Goal: Task Accomplishment & Management: Use online tool/utility

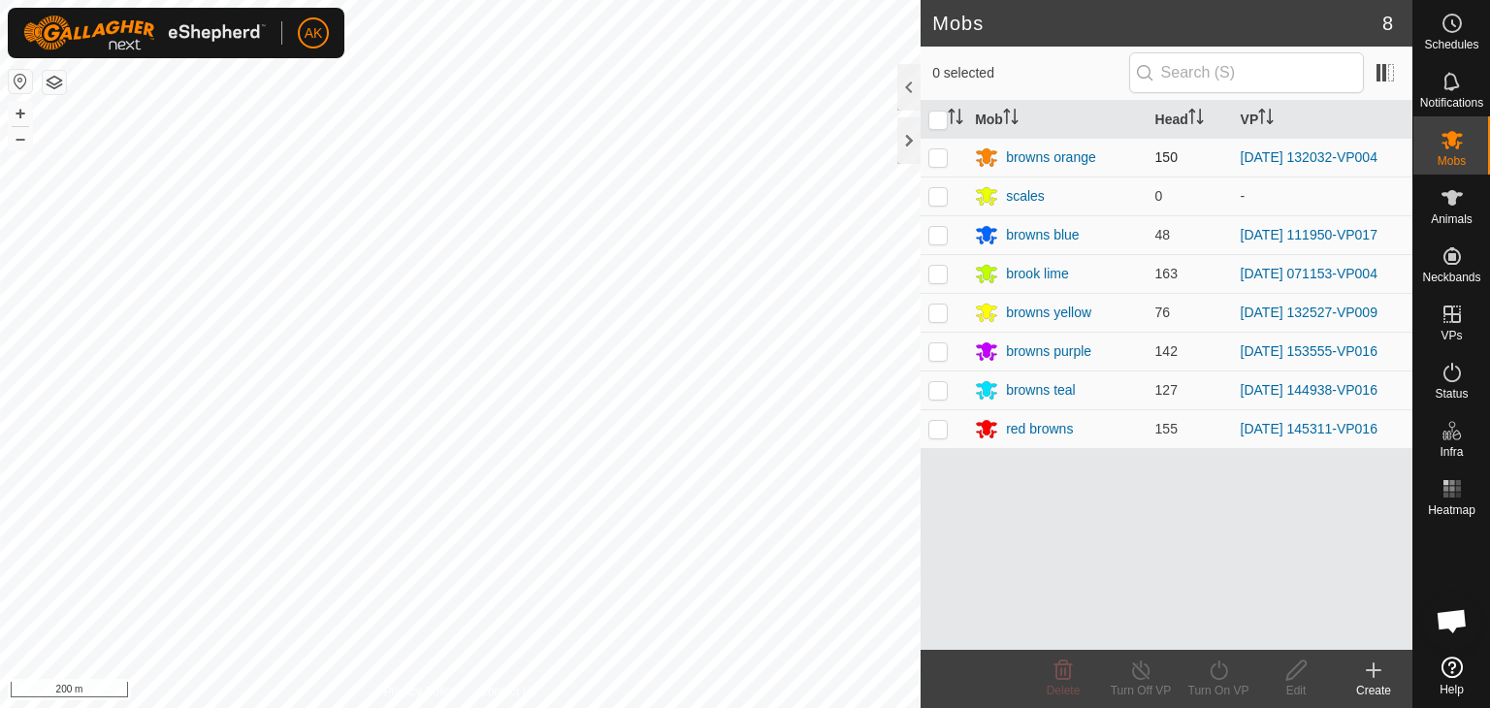
click at [937, 160] on p-checkbox at bounding box center [937, 157] width 19 height 16
checkbox input "true"
click at [1227, 664] on icon at bounding box center [1218, 669] width 24 height 23
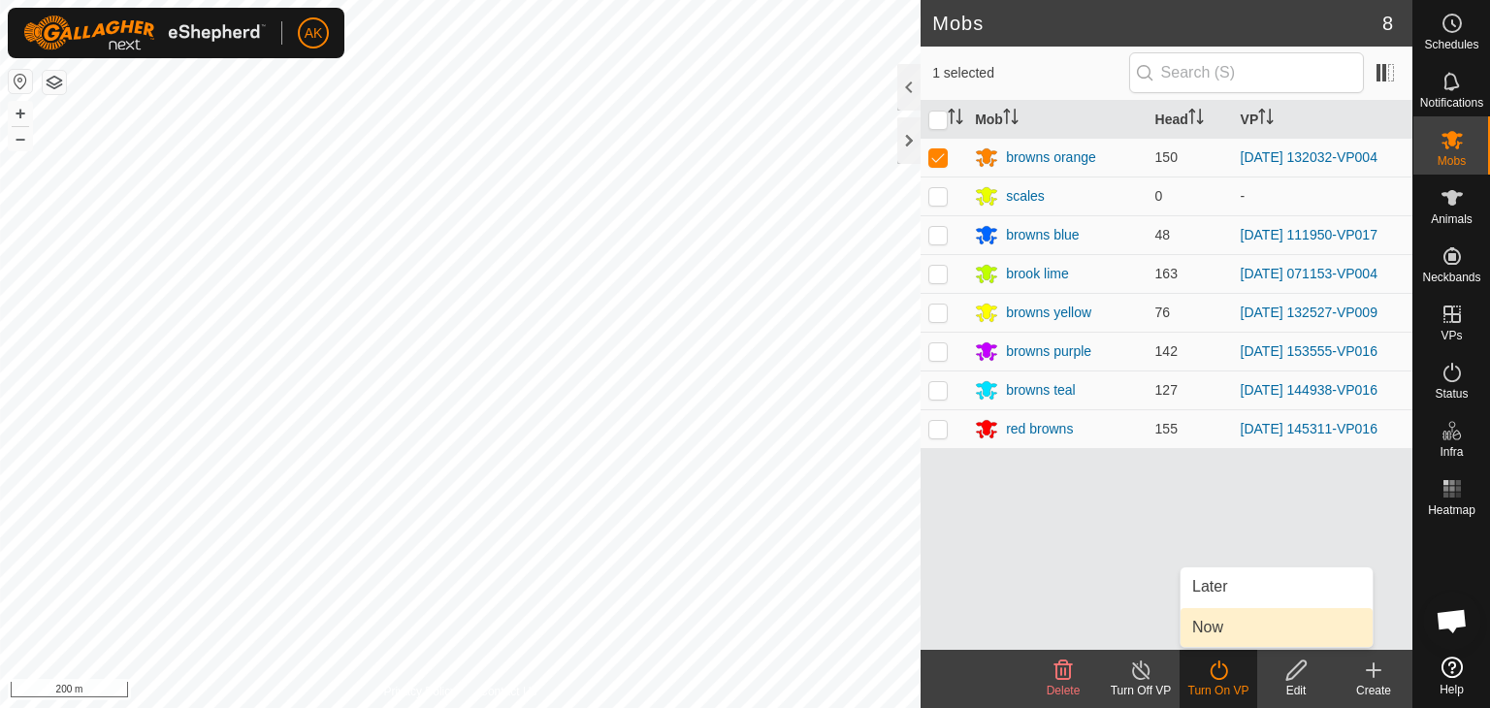
click at [1203, 630] on link "Now" at bounding box center [1276, 627] width 192 height 39
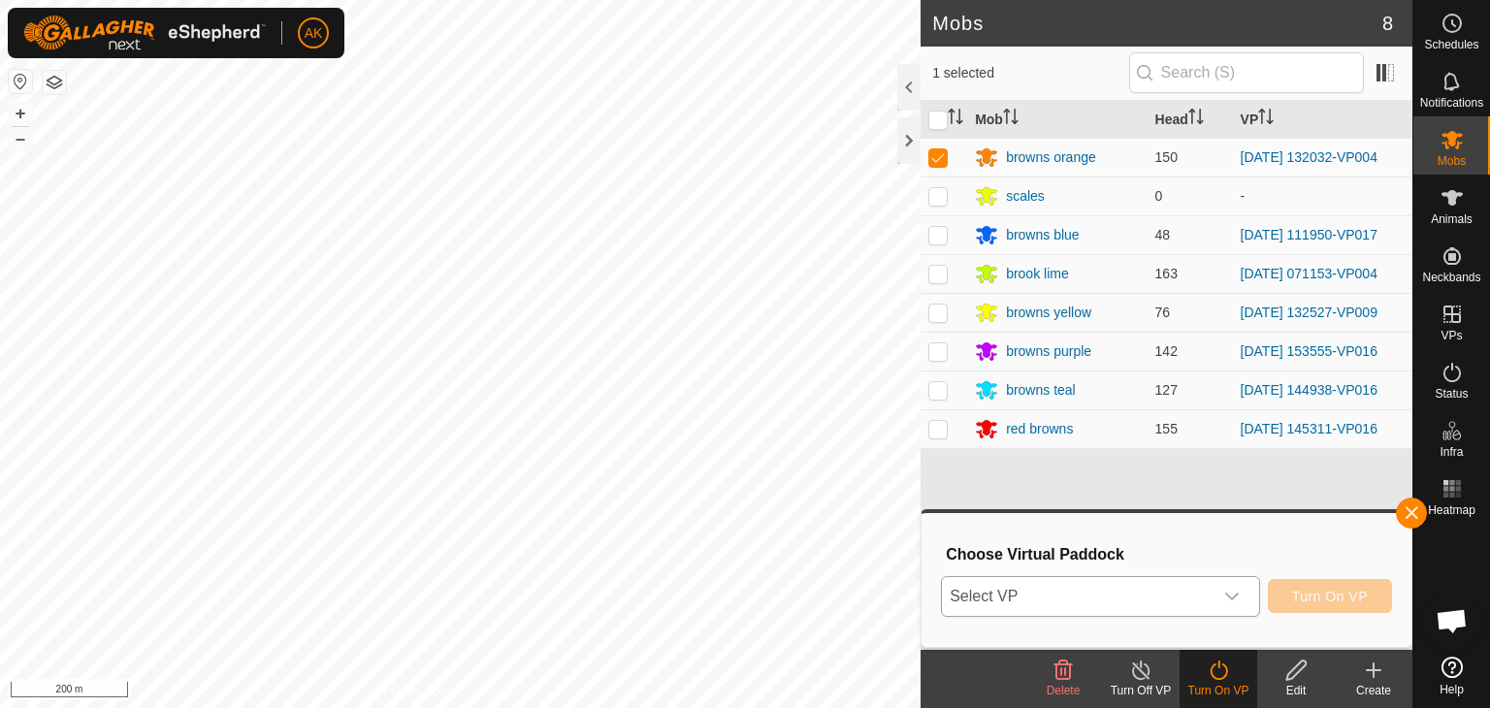
click at [1058, 584] on span "Select VP" at bounding box center [1077, 596] width 271 height 39
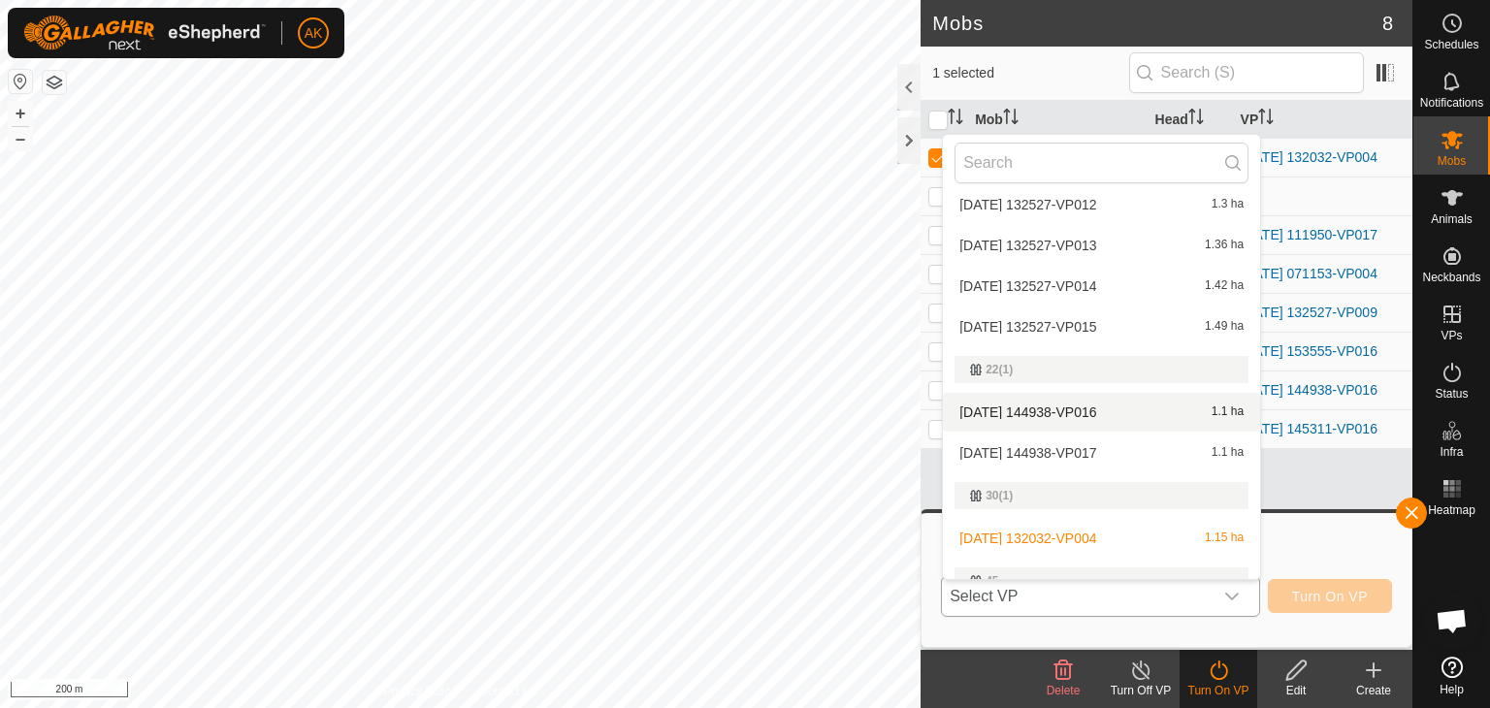
scroll to position [310, 0]
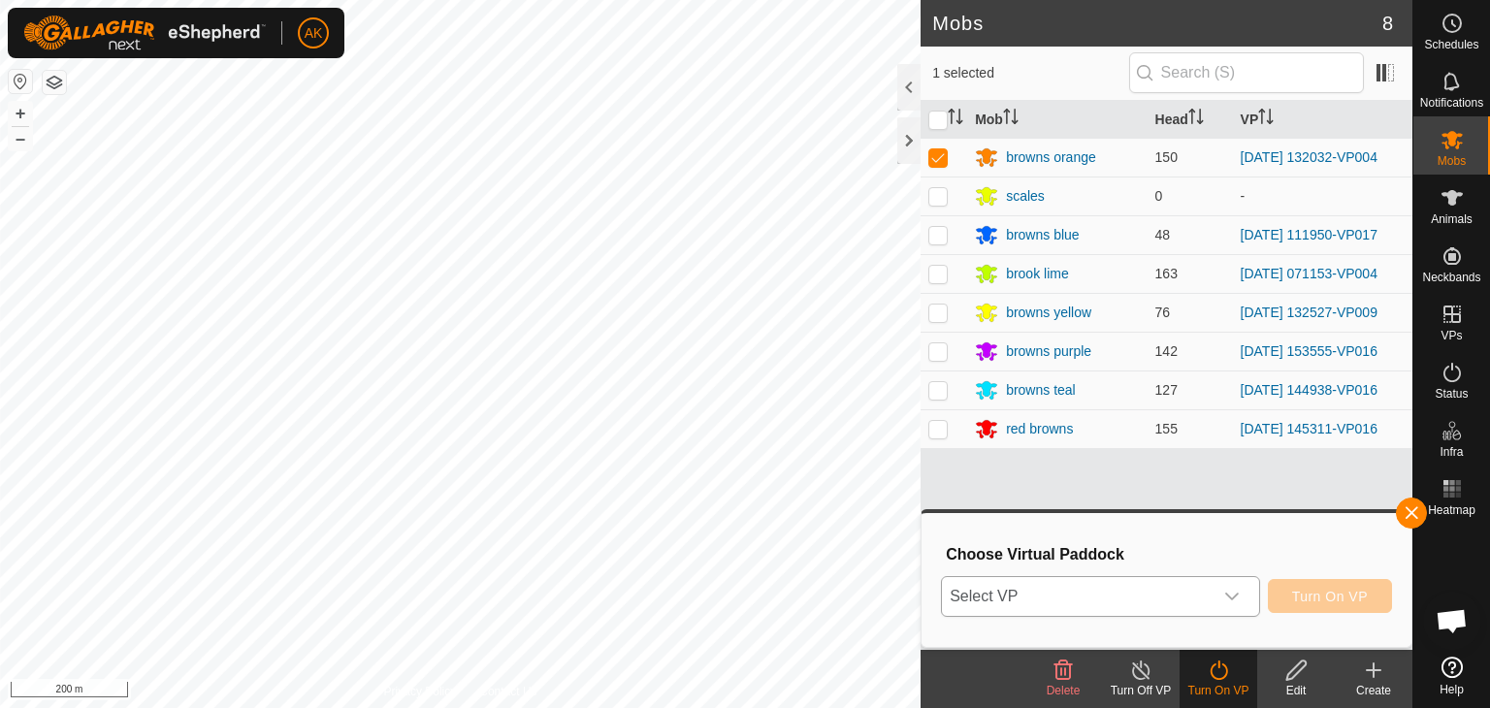
click at [1223, 591] on div "dropdown trigger" at bounding box center [1231, 596] width 39 height 39
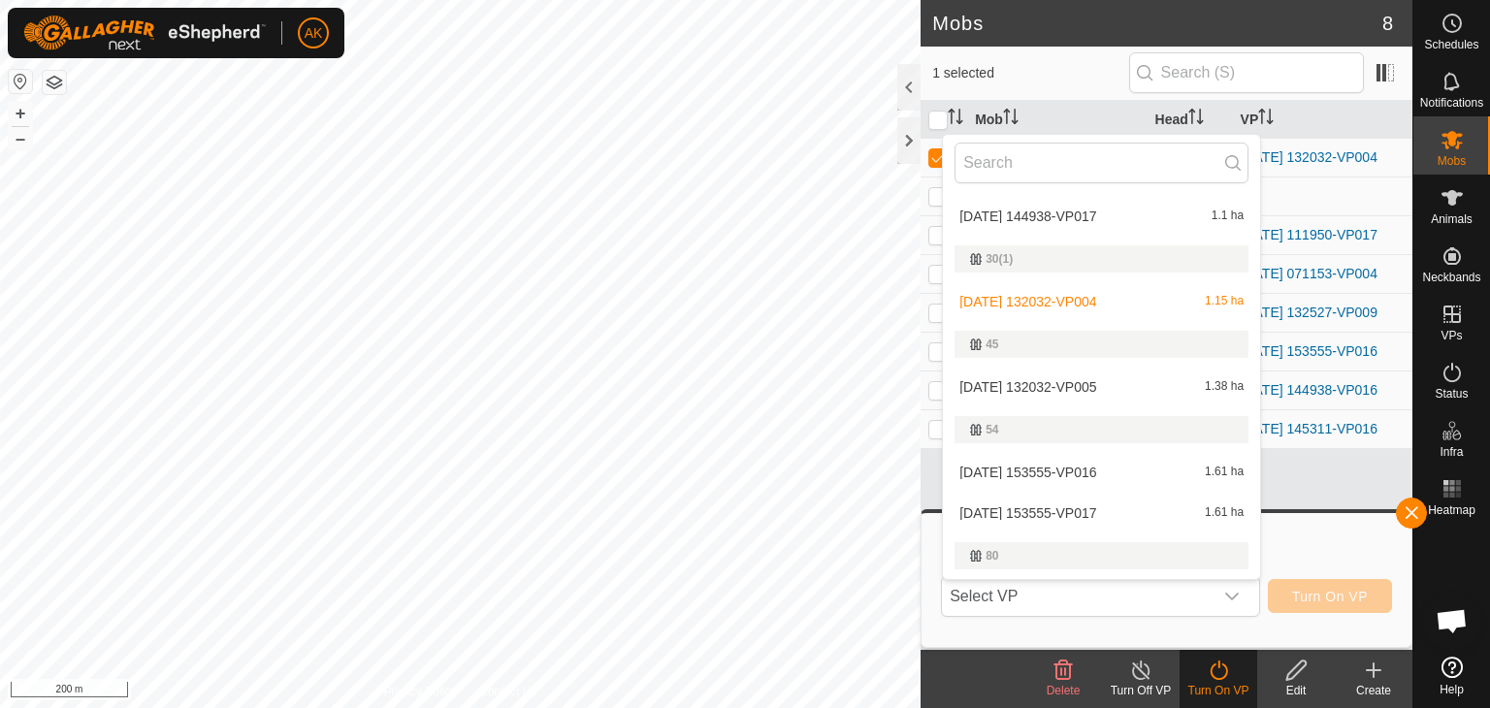
scroll to position [485, 0]
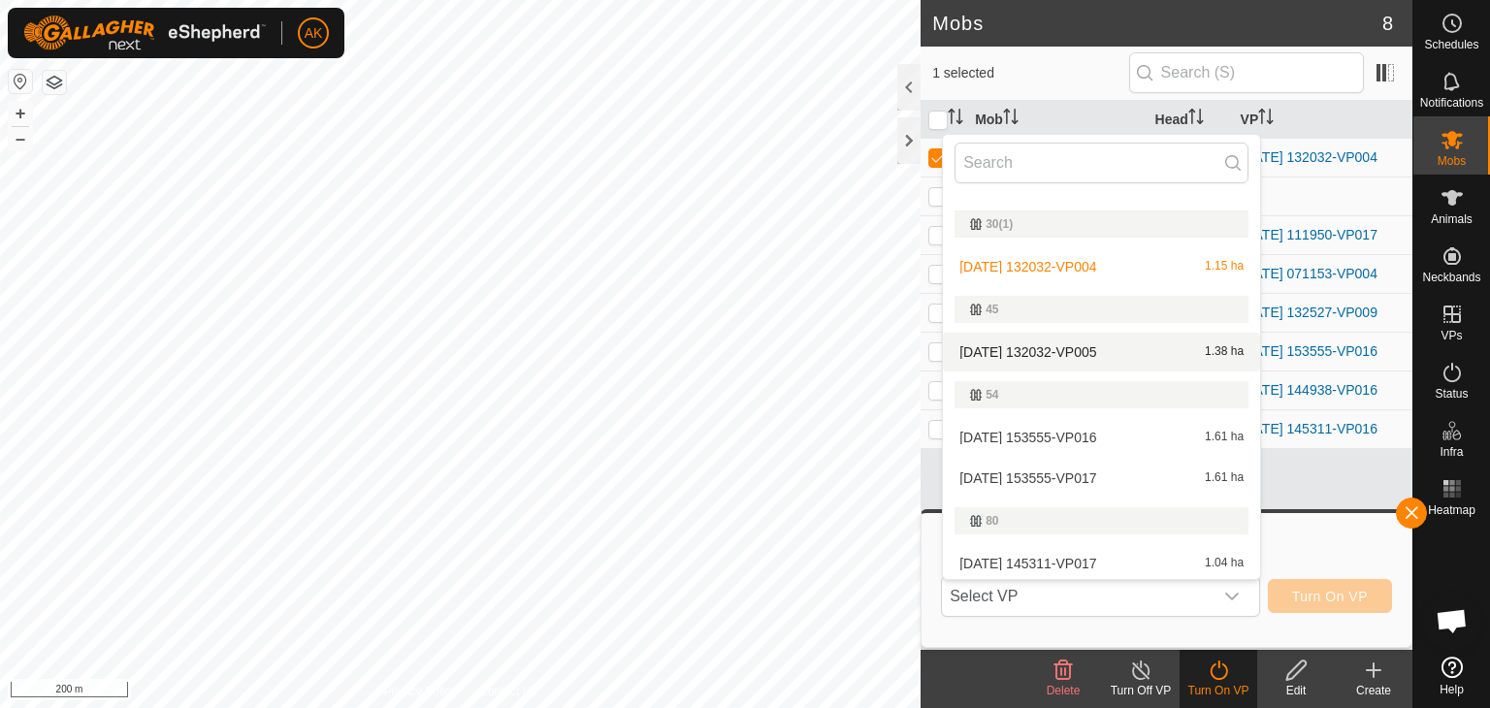
click at [1033, 347] on li "[DATE] 132032-VP005 1.38 ha" at bounding box center [1101, 352] width 317 height 39
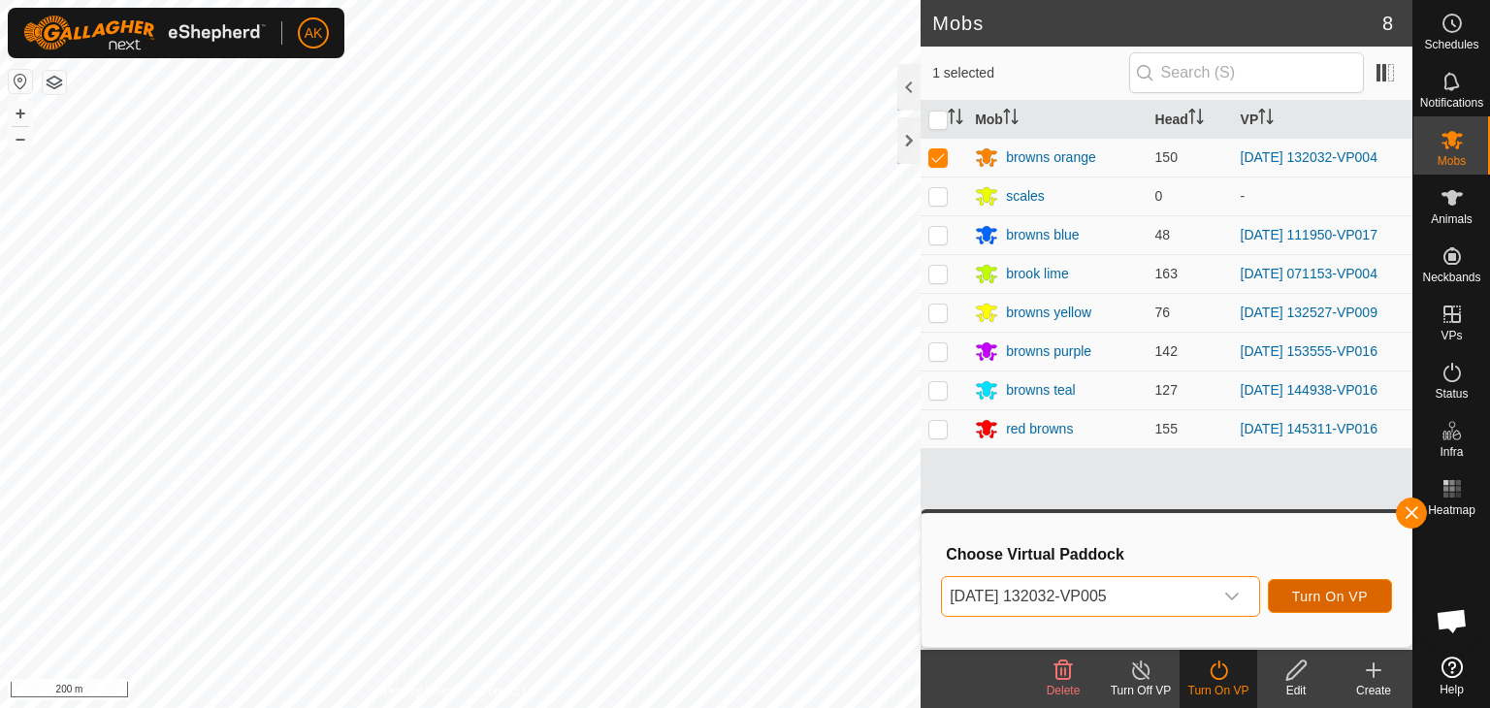
click at [1337, 594] on span "Turn On VP" at bounding box center [1330, 597] width 76 height 16
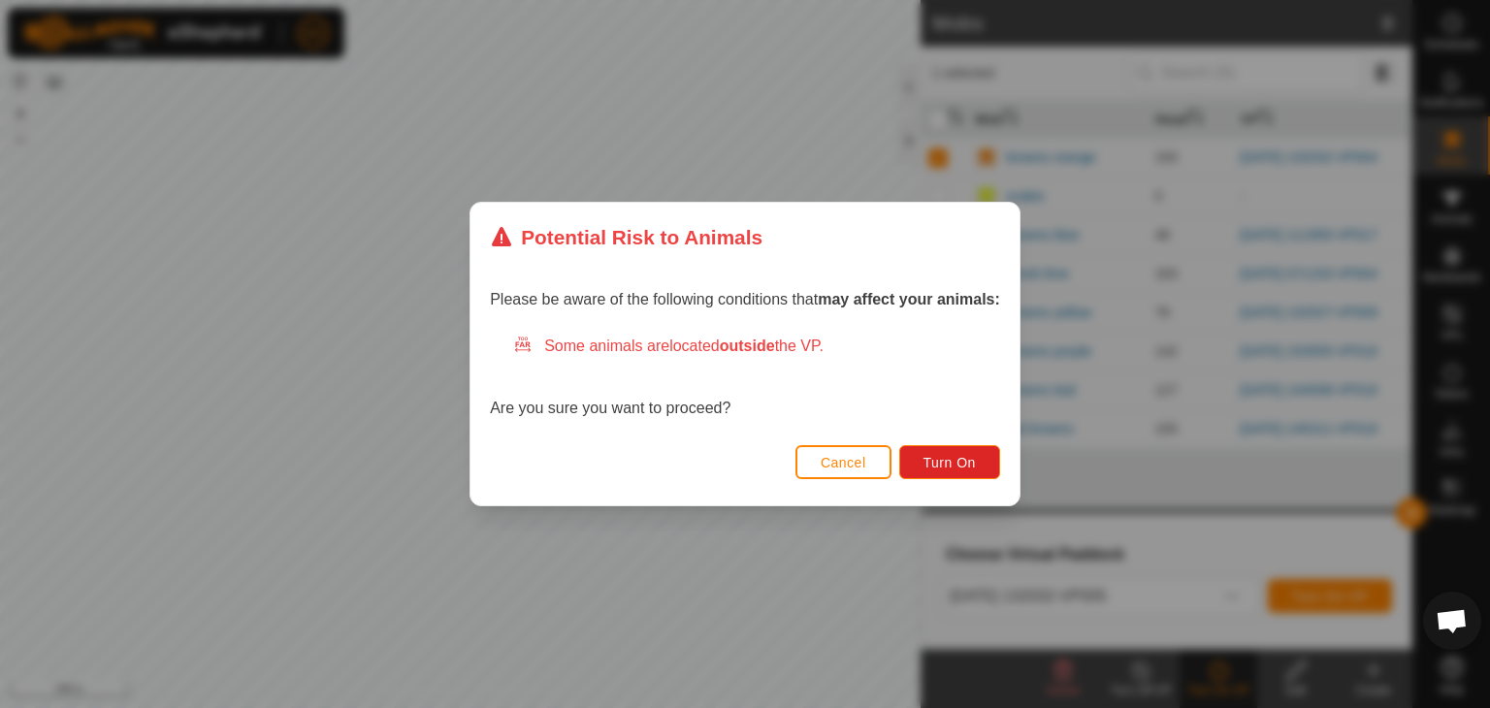
click at [939, 432] on div "Please be aware of the following conditions that may affect your animals: Some …" at bounding box center [744, 356] width 549 height 167
click at [946, 447] on button "Turn On" at bounding box center [949, 462] width 101 height 34
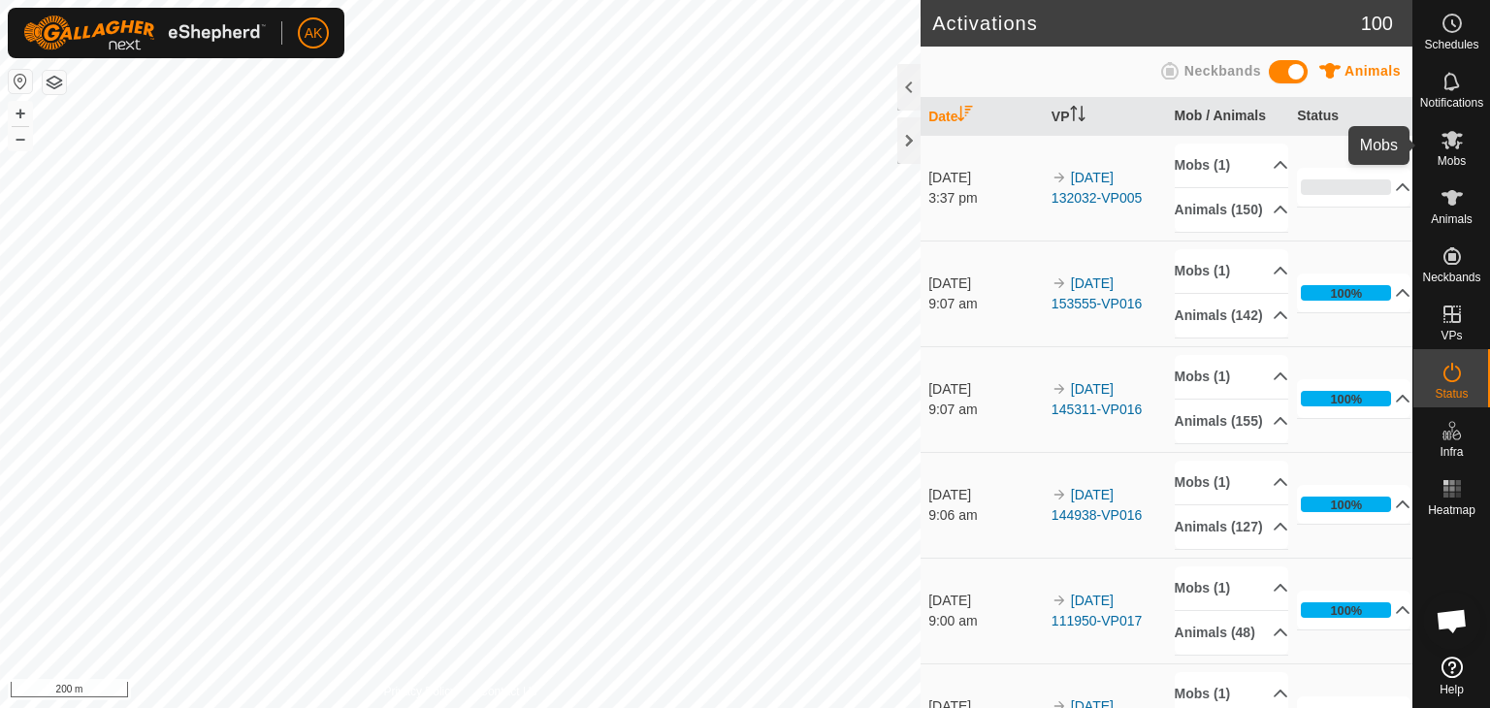
click at [1448, 144] on icon at bounding box center [1451, 139] width 23 height 23
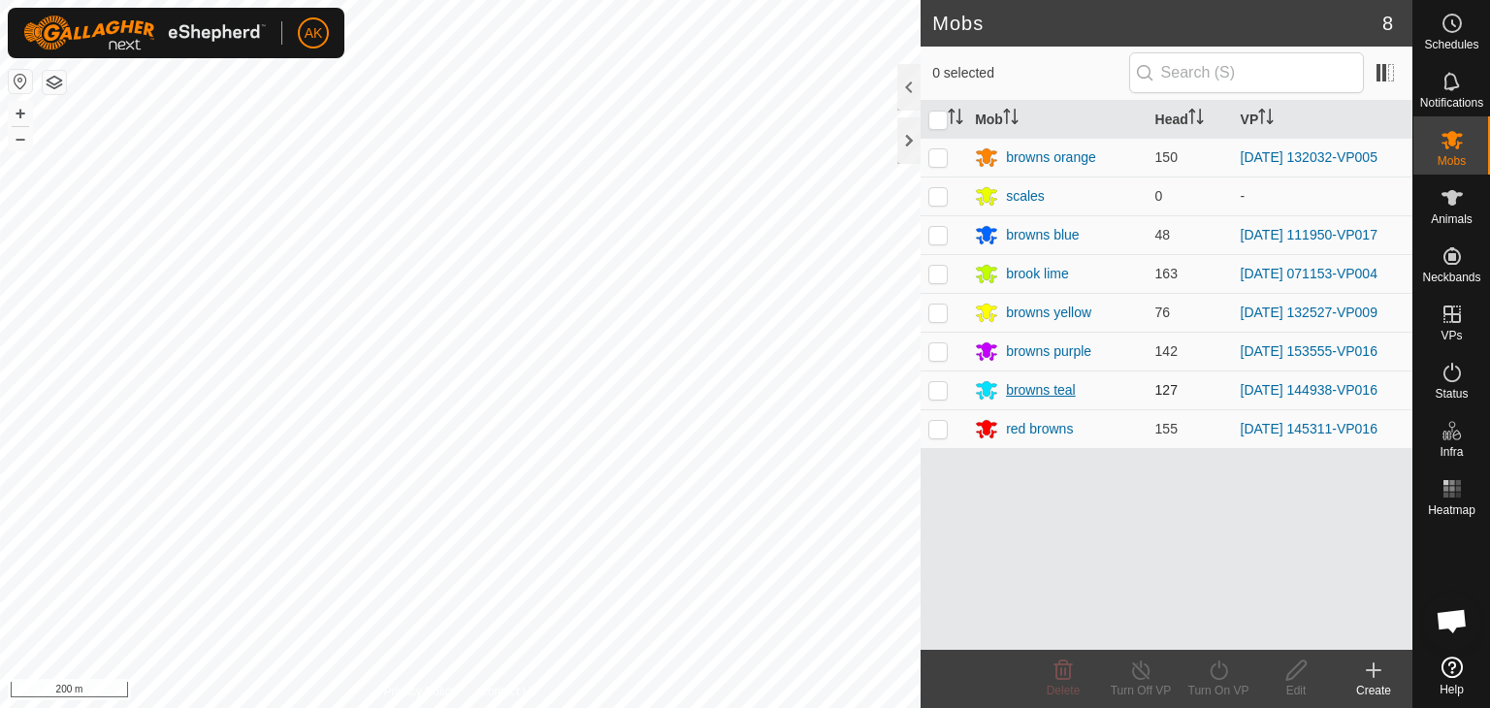
click at [939, 350] on p-checkbox at bounding box center [937, 351] width 19 height 16
checkbox input "true"
click at [1222, 678] on icon at bounding box center [1217, 669] width 17 height 19
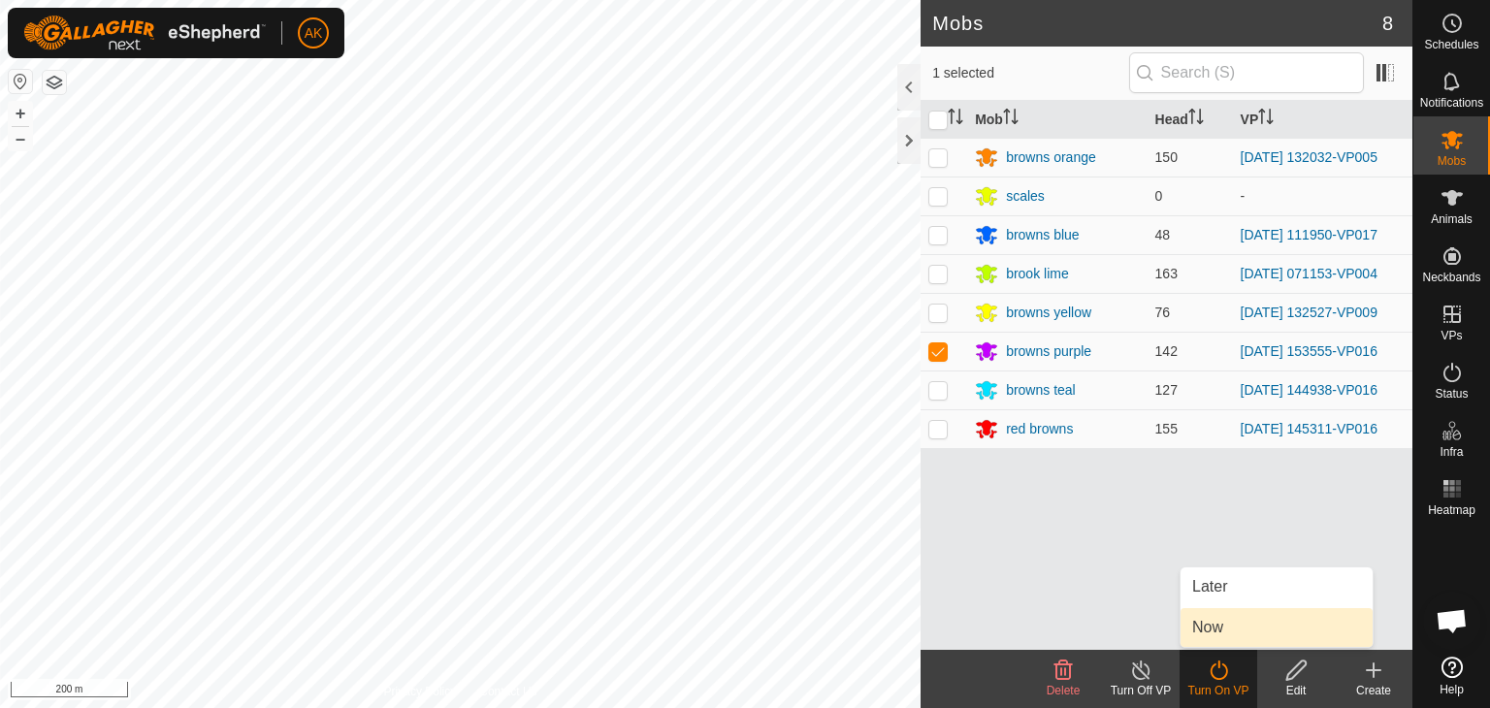
click at [1222, 636] on link "Now" at bounding box center [1276, 627] width 192 height 39
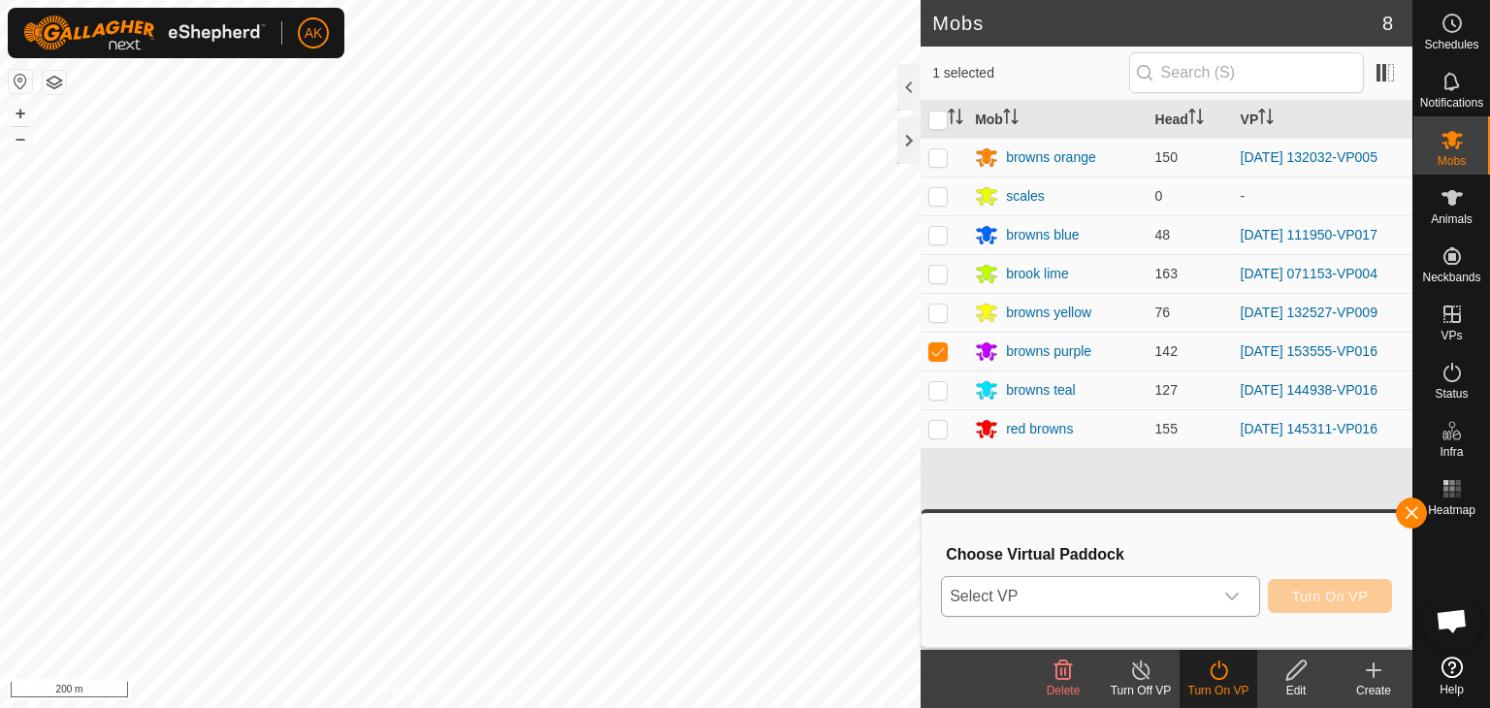
click at [1160, 595] on span "Select VP" at bounding box center [1077, 596] width 271 height 39
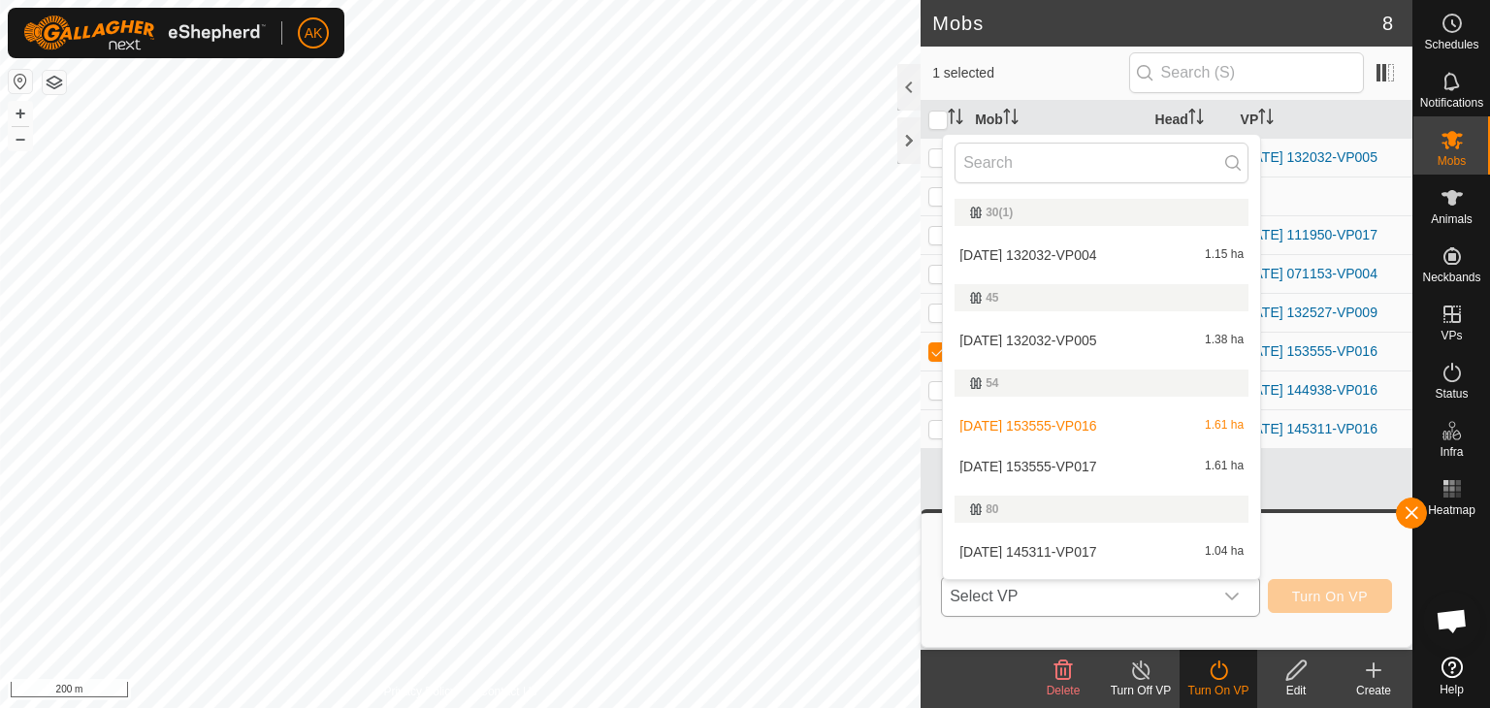
scroll to position [582, 0]
click at [1052, 381] on li "[DATE] 153555-VP017 1.61 ha" at bounding box center [1101, 381] width 317 height 39
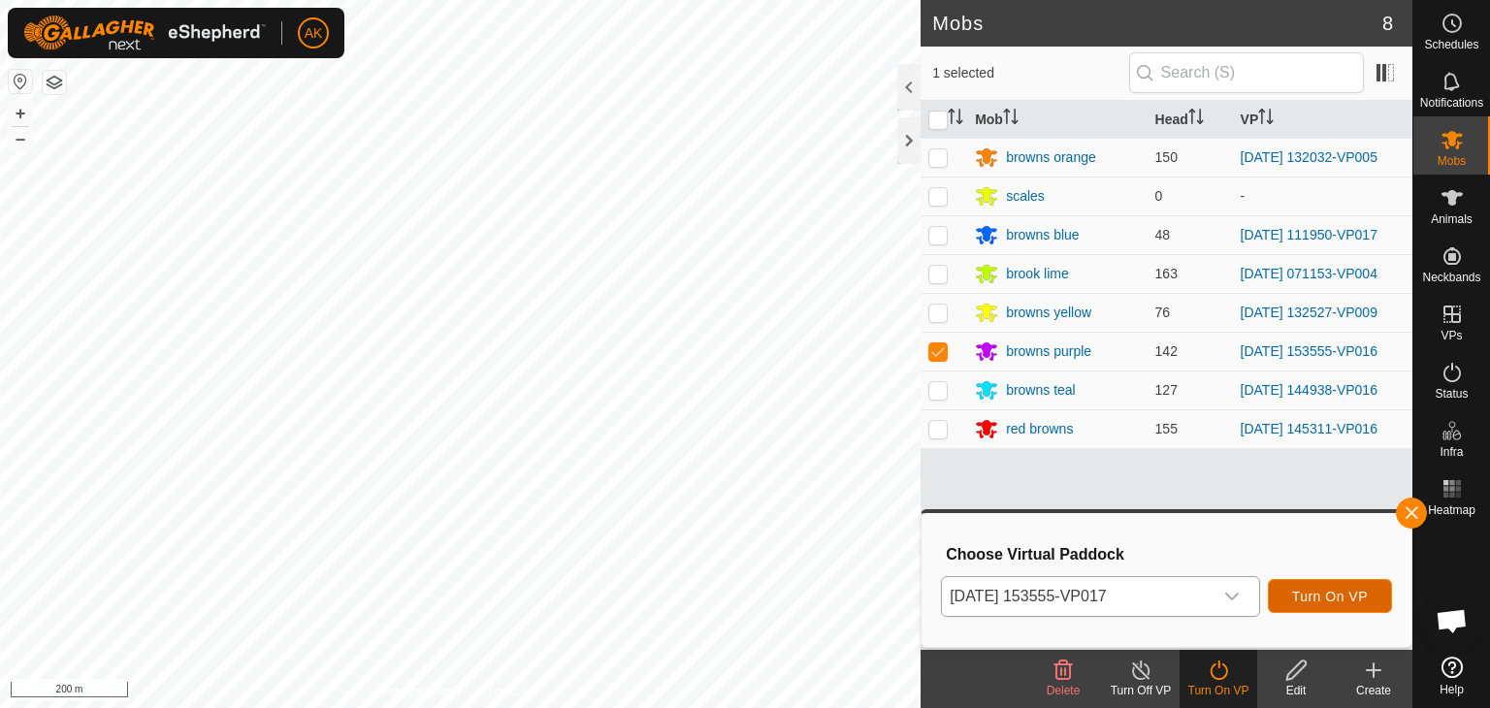
click at [1328, 596] on span "Turn On VP" at bounding box center [1330, 597] width 76 height 16
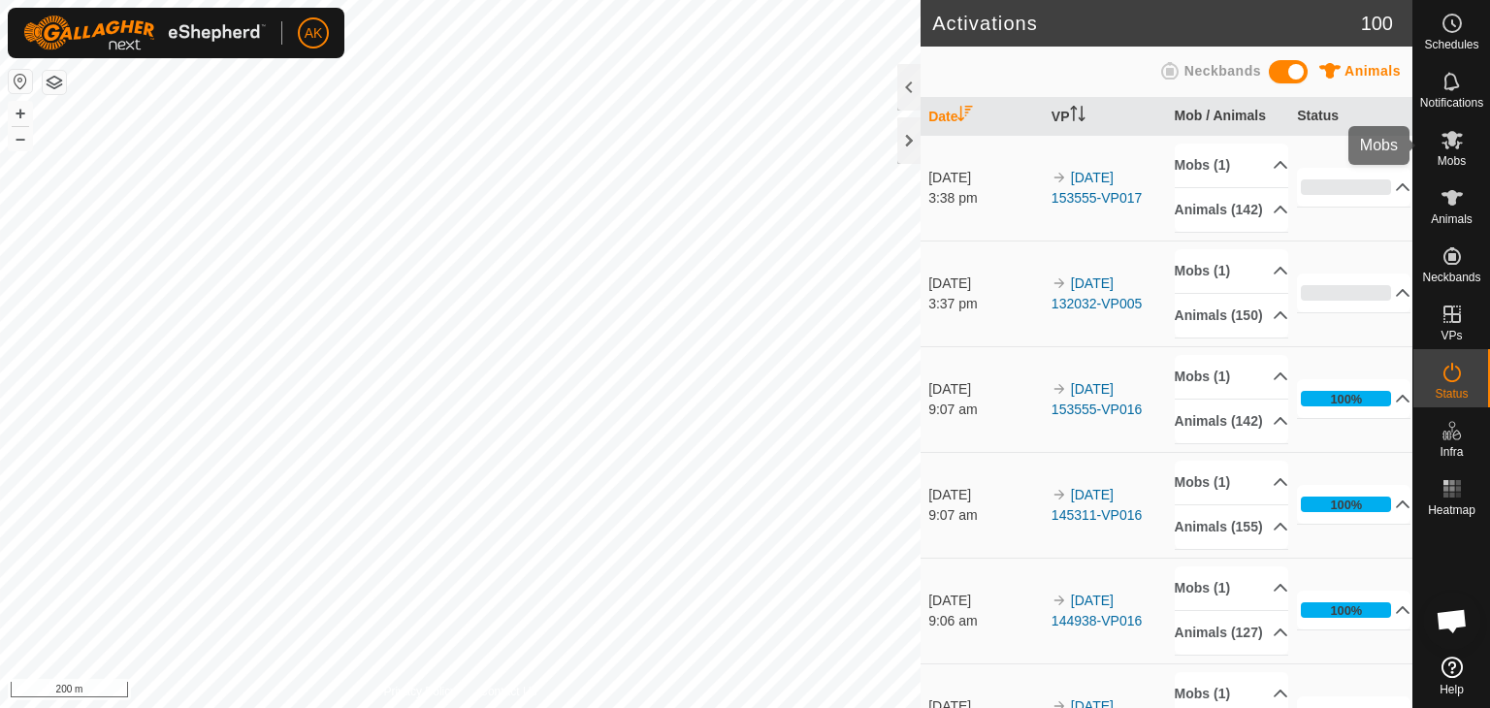
click at [1447, 155] on span "Mobs" at bounding box center [1451, 161] width 28 height 12
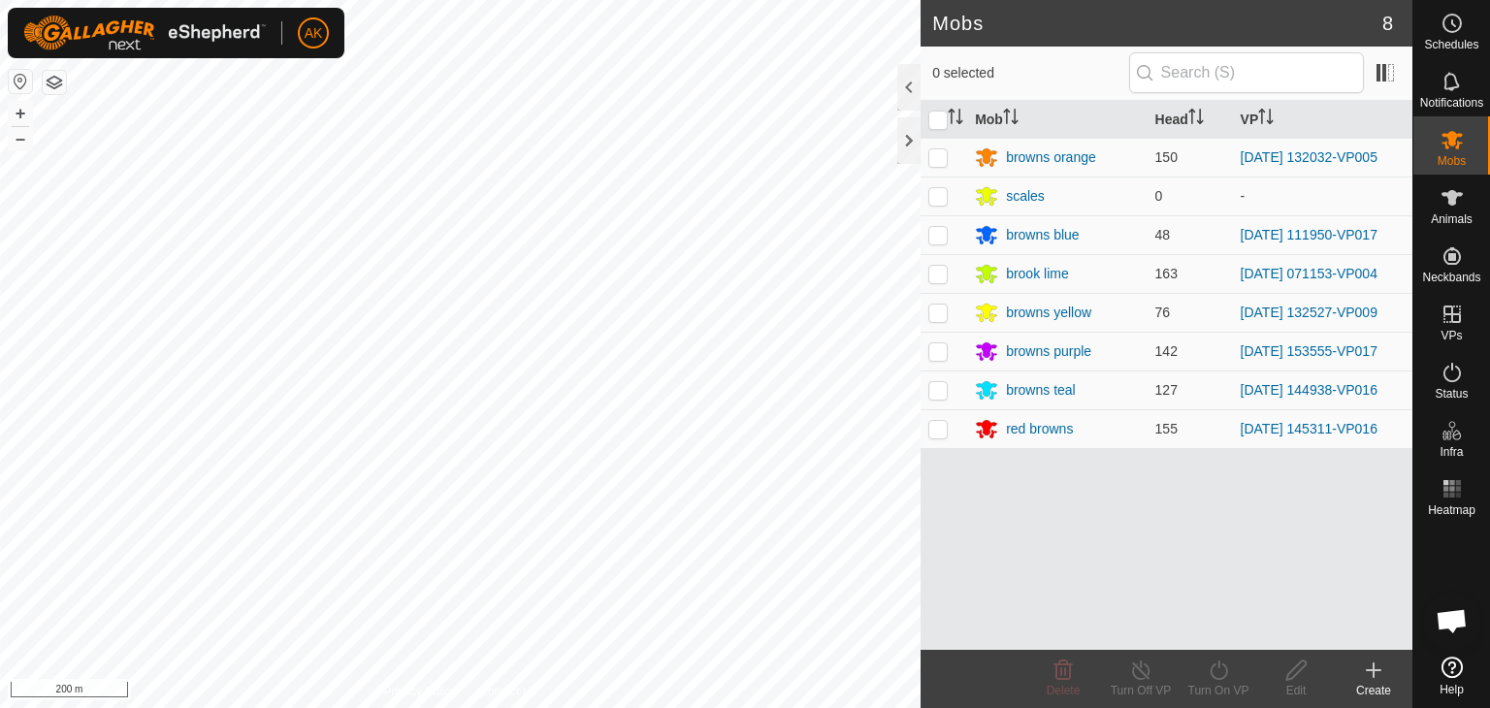
click at [941, 390] on p-checkbox at bounding box center [937, 390] width 19 height 16
checkbox input "true"
click at [1202, 666] on turn-on-svg-icon at bounding box center [1218, 669] width 78 height 23
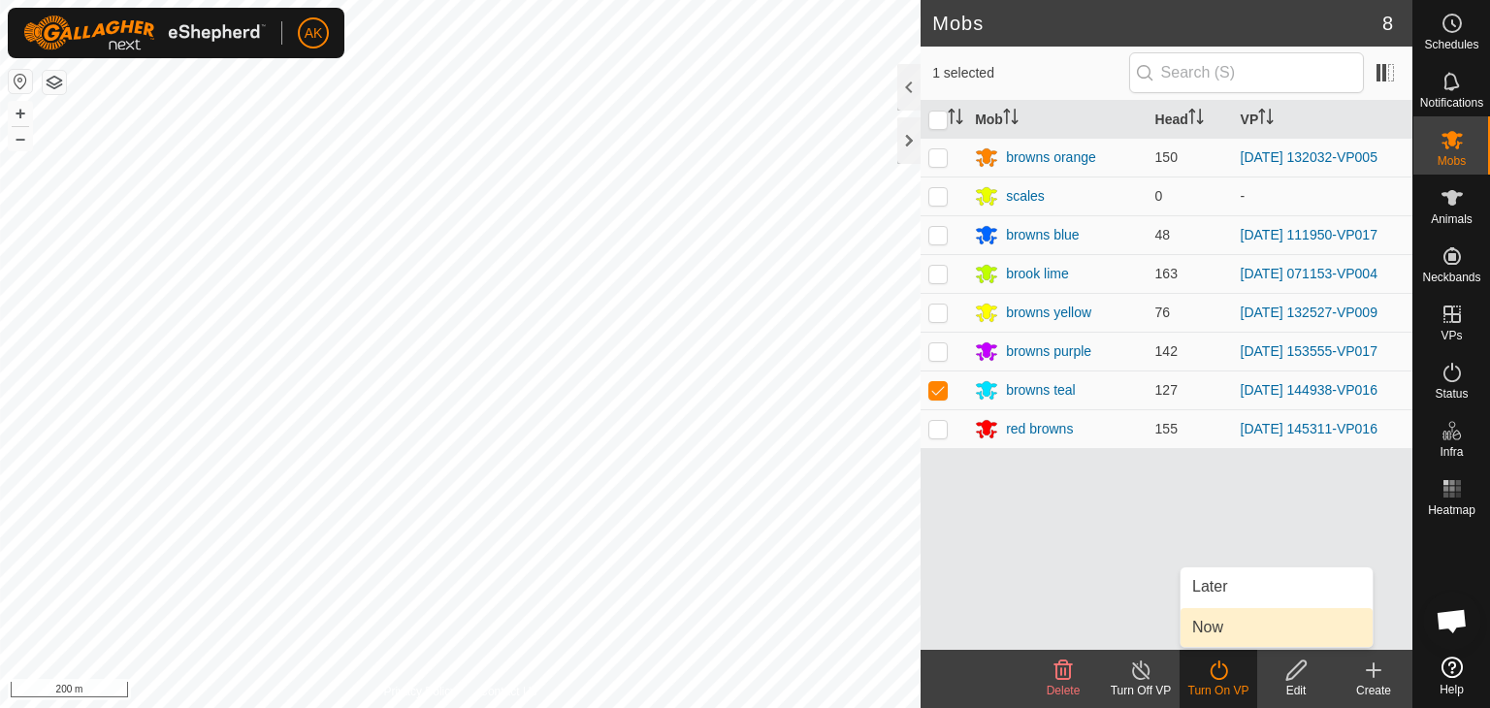
click at [1214, 631] on link "Now" at bounding box center [1276, 627] width 192 height 39
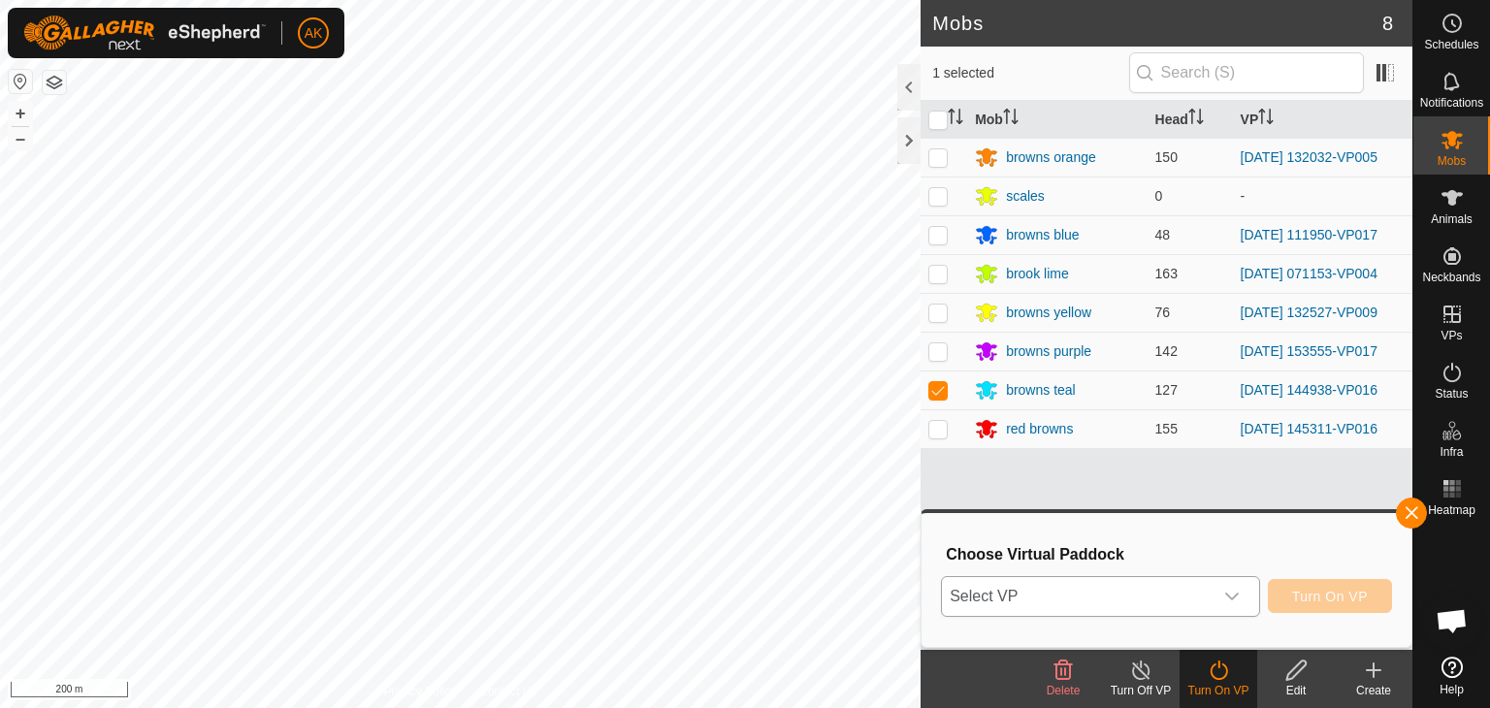
click at [1166, 590] on span "Select VP" at bounding box center [1077, 596] width 271 height 39
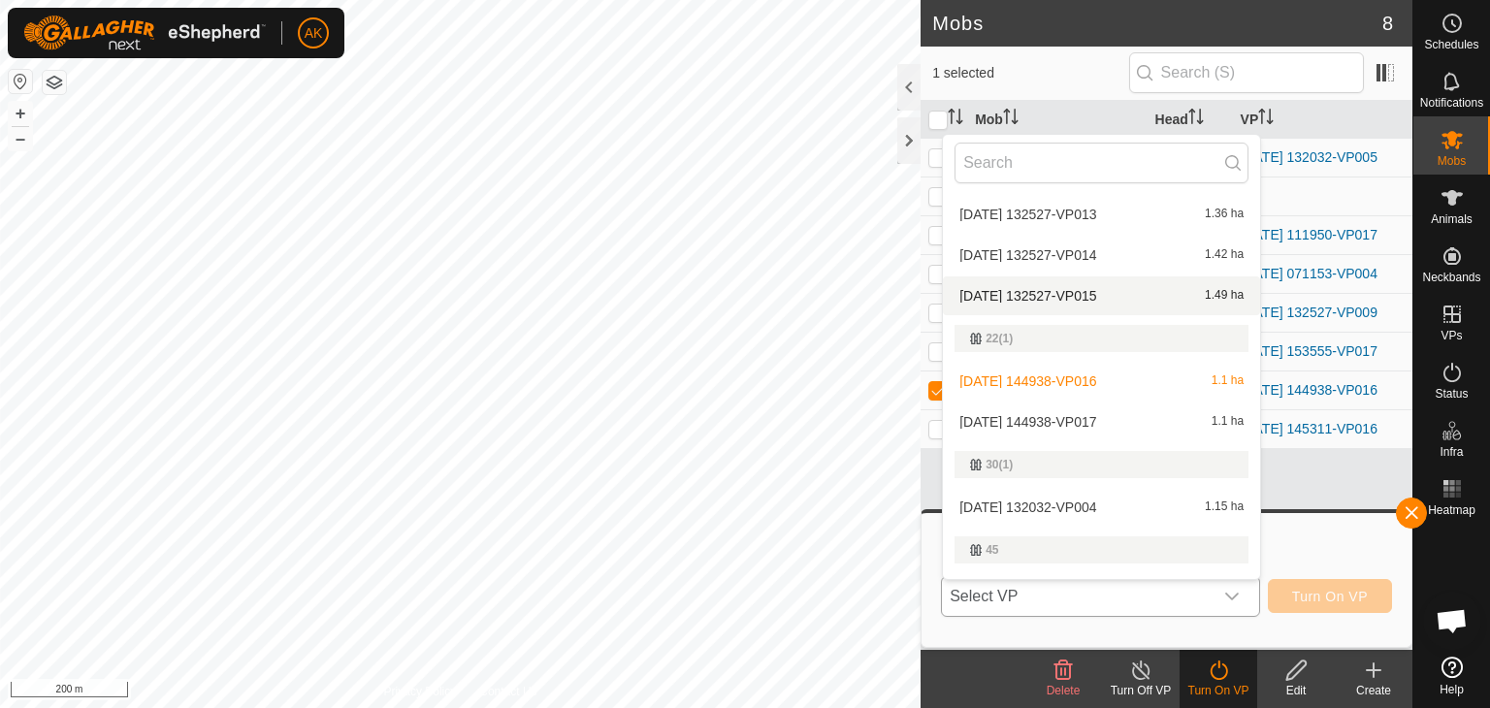
scroll to position [310, 0]
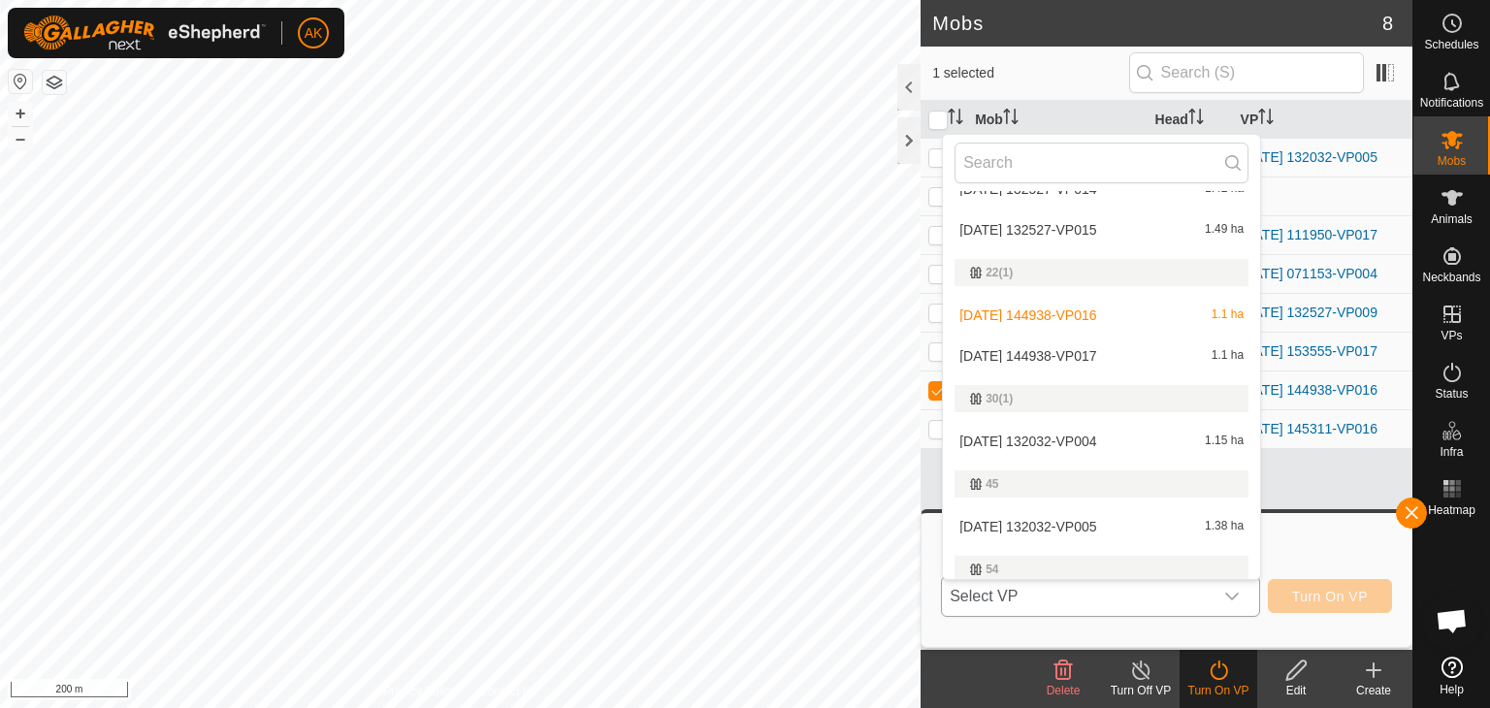
click at [1078, 351] on li "[DATE] 144938-VP017 1.1 ha" at bounding box center [1101, 356] width 317 height 39
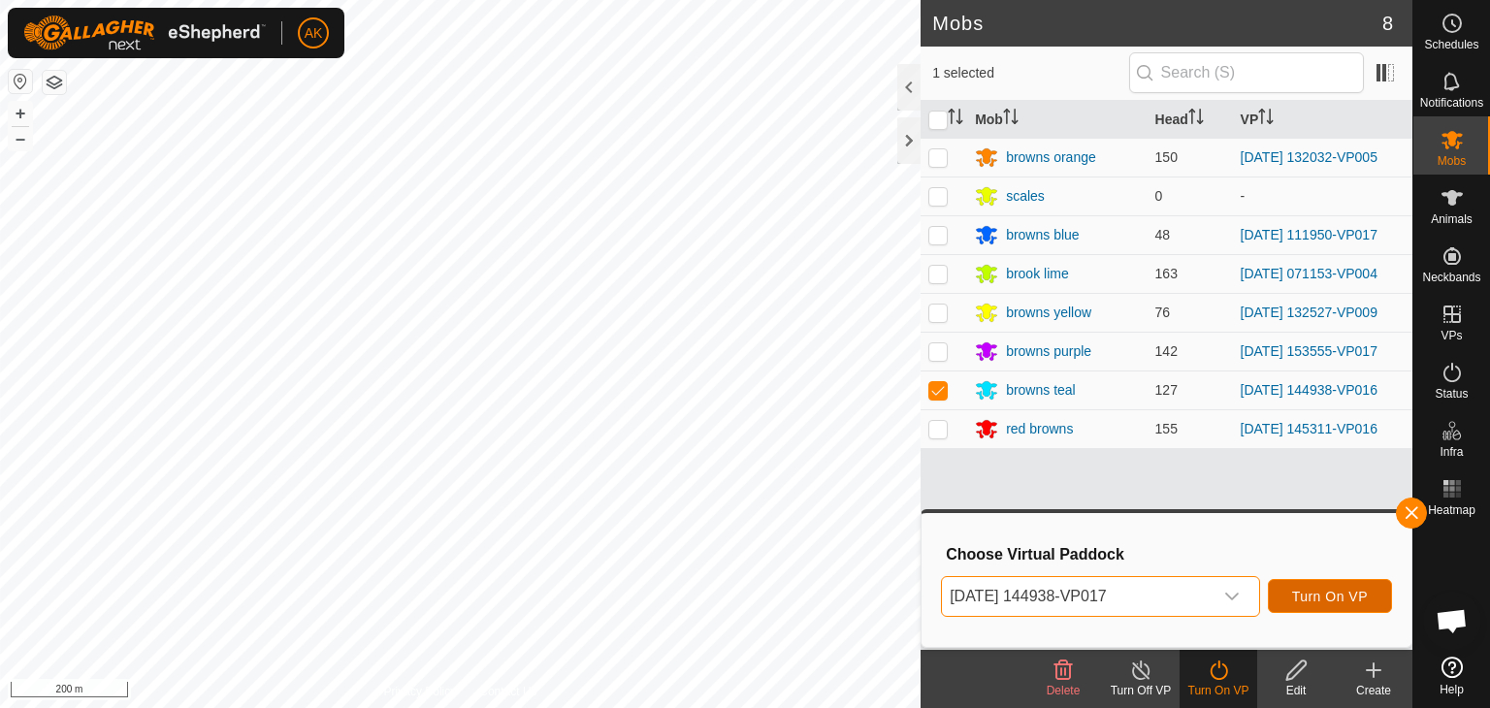
click at [1323, 596] on span "Turn On VP" at bounding box center [1330, 597] width 76 height 16
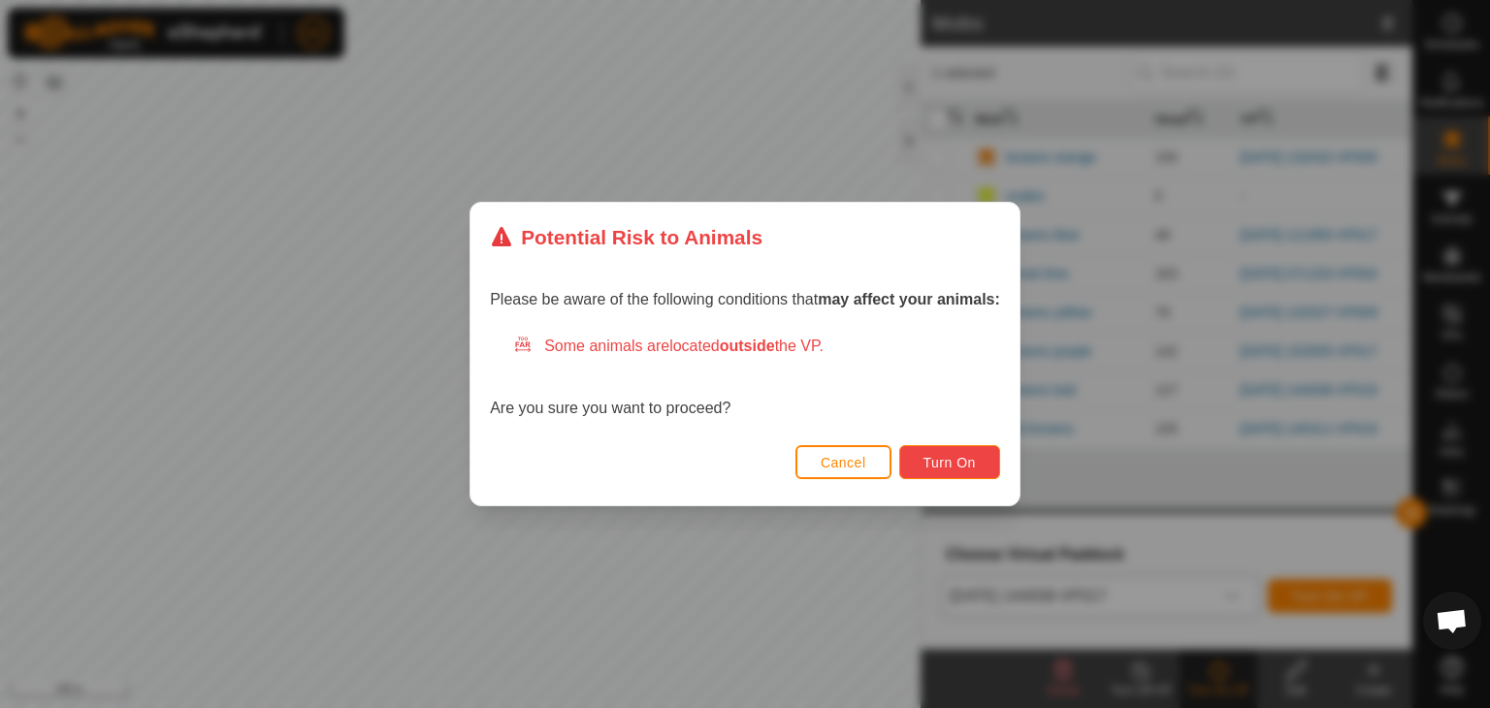
click at [971, 459] on span "Turn On" at bounding box center [949, 463] width 52 height 16
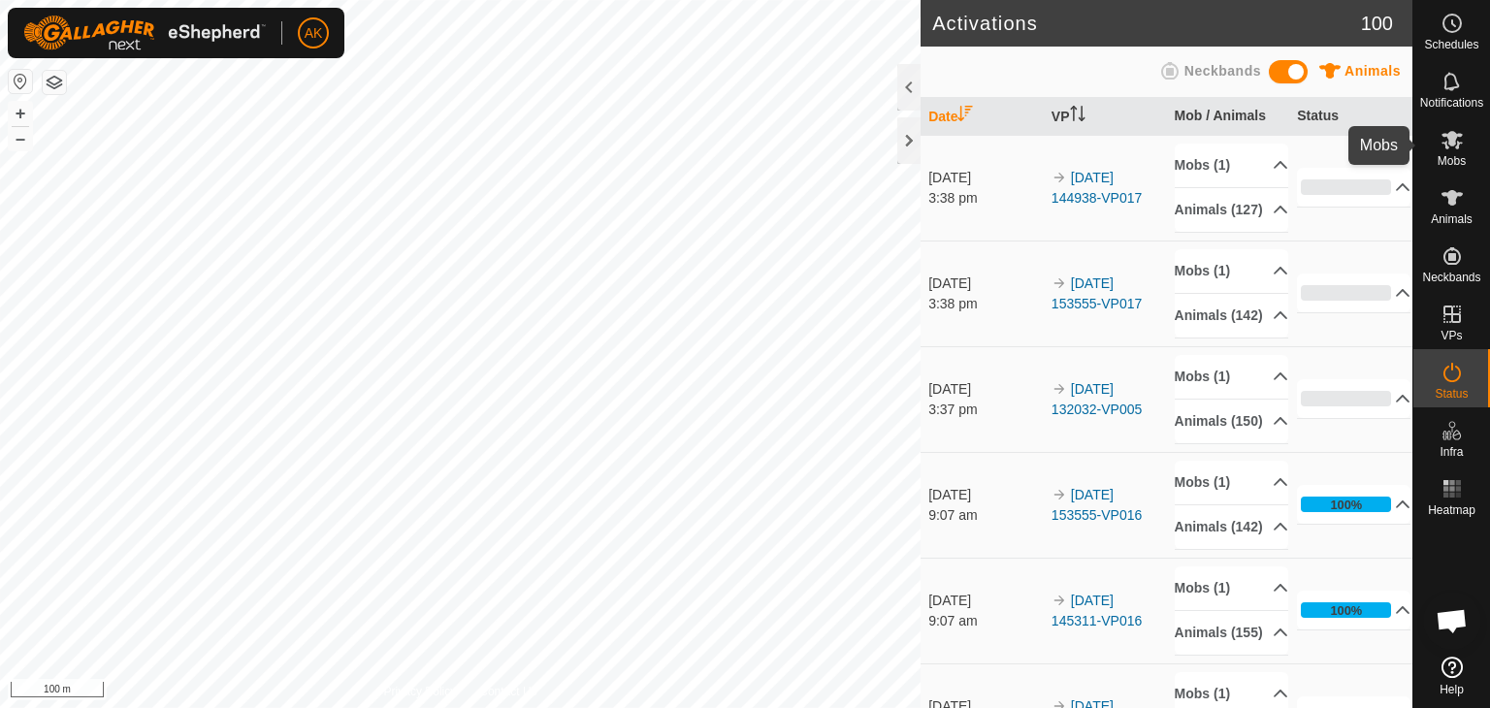
click at [1446, 145] on icon at bounding box center [1451, 140] width 21 height 18
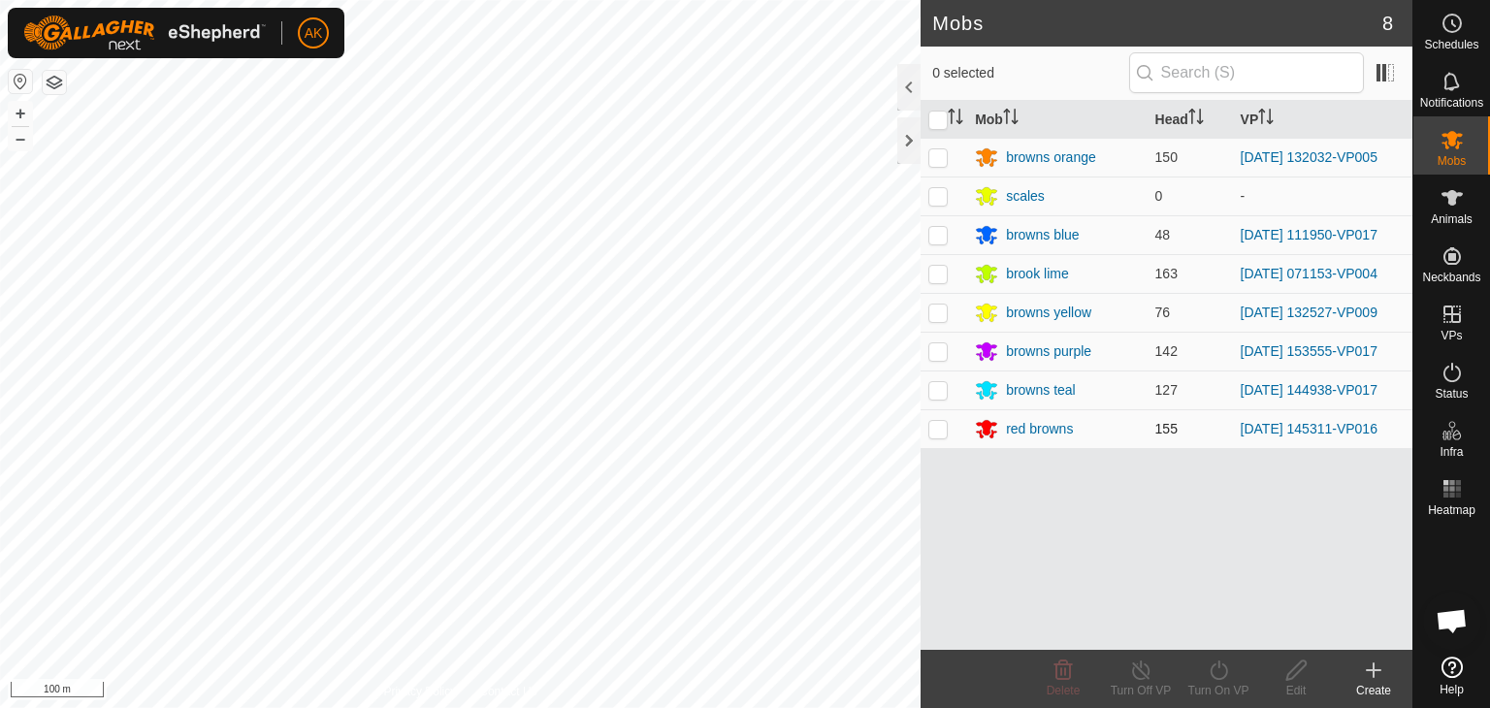
click at [941, 429] on p-checkbox at bounding box center [937, 429] width 19 height 16
checkbox input "true"
click at [1222, 677] on icon at bounding box center [1217, 669] width 17 height 19
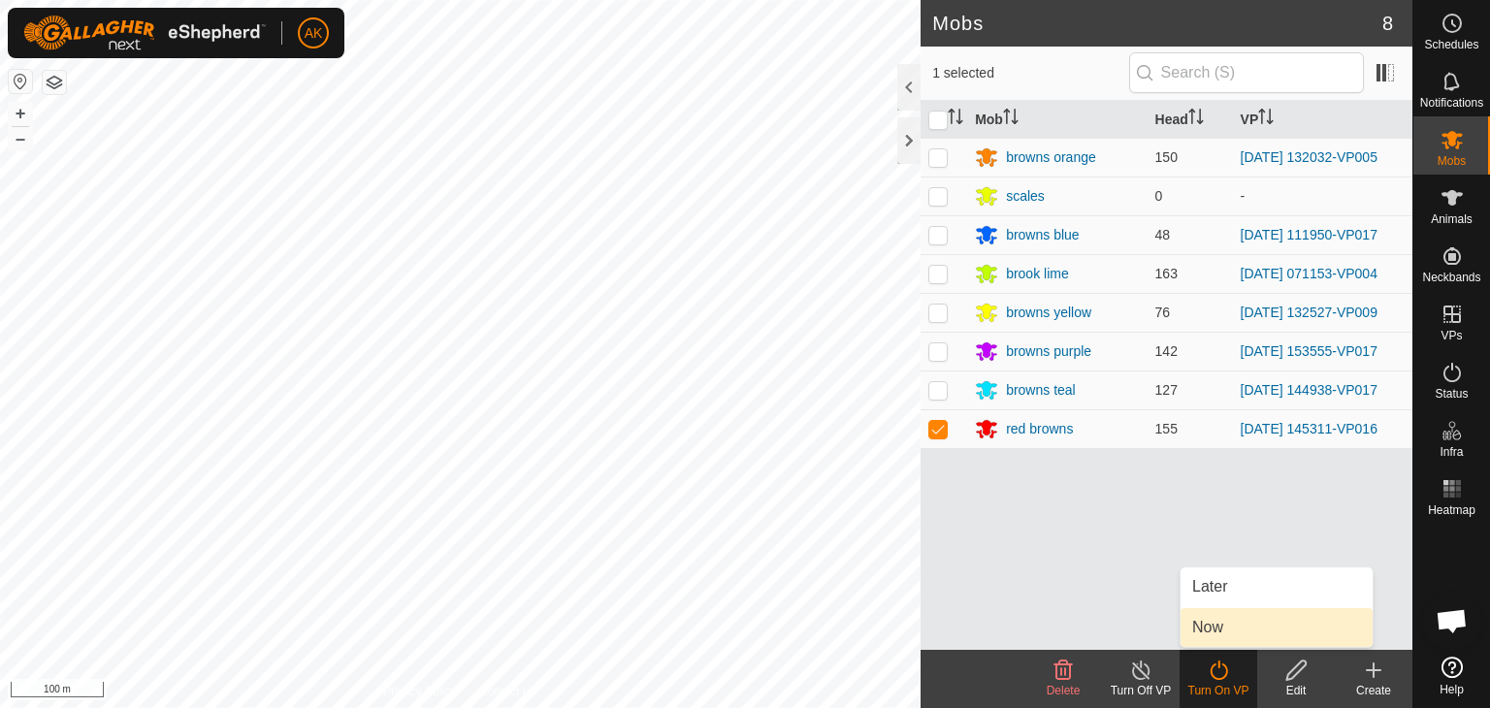
click at [1221, 631] on link "Now" at bounding box center [1276, 627] width 192 height 39
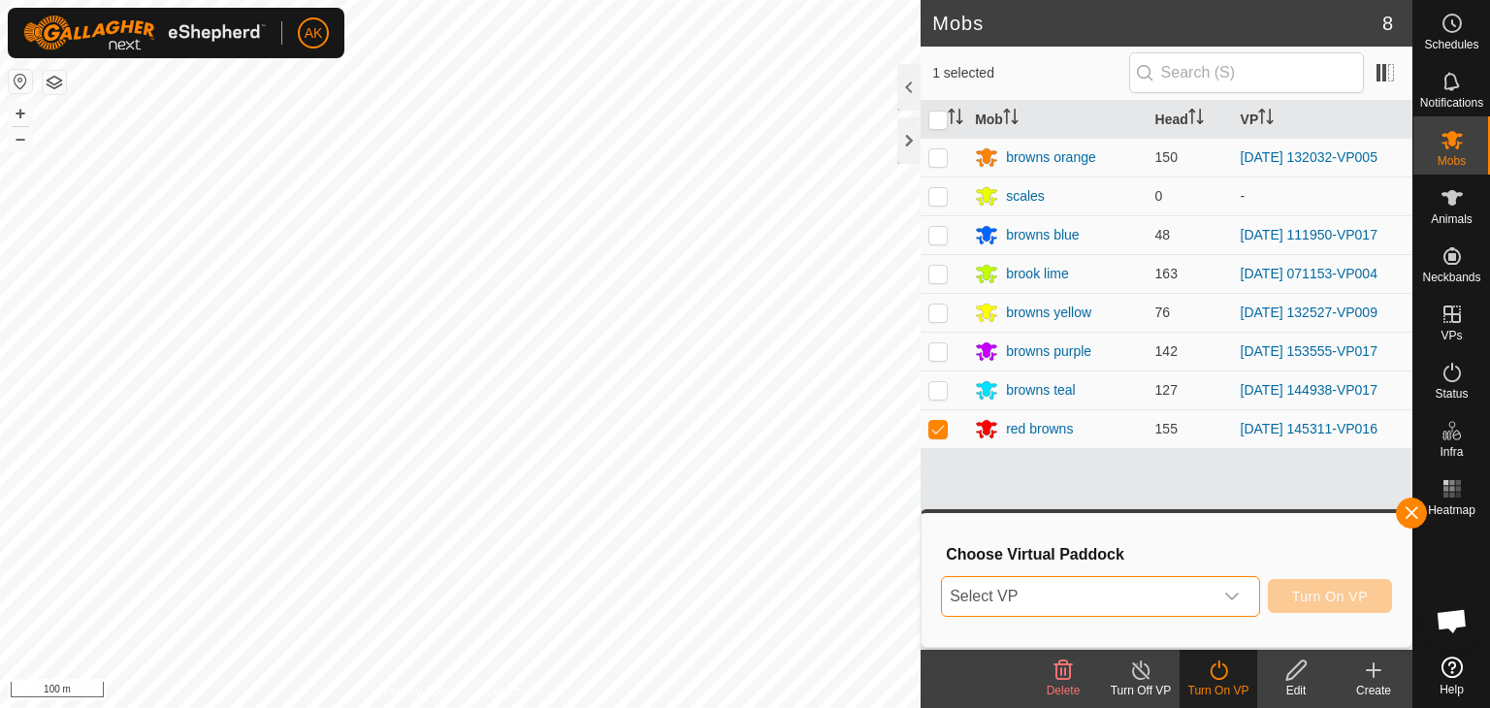
click at [1197, 594] on span "Select VP" at bounding box center [1077, 596] width 271 height 39
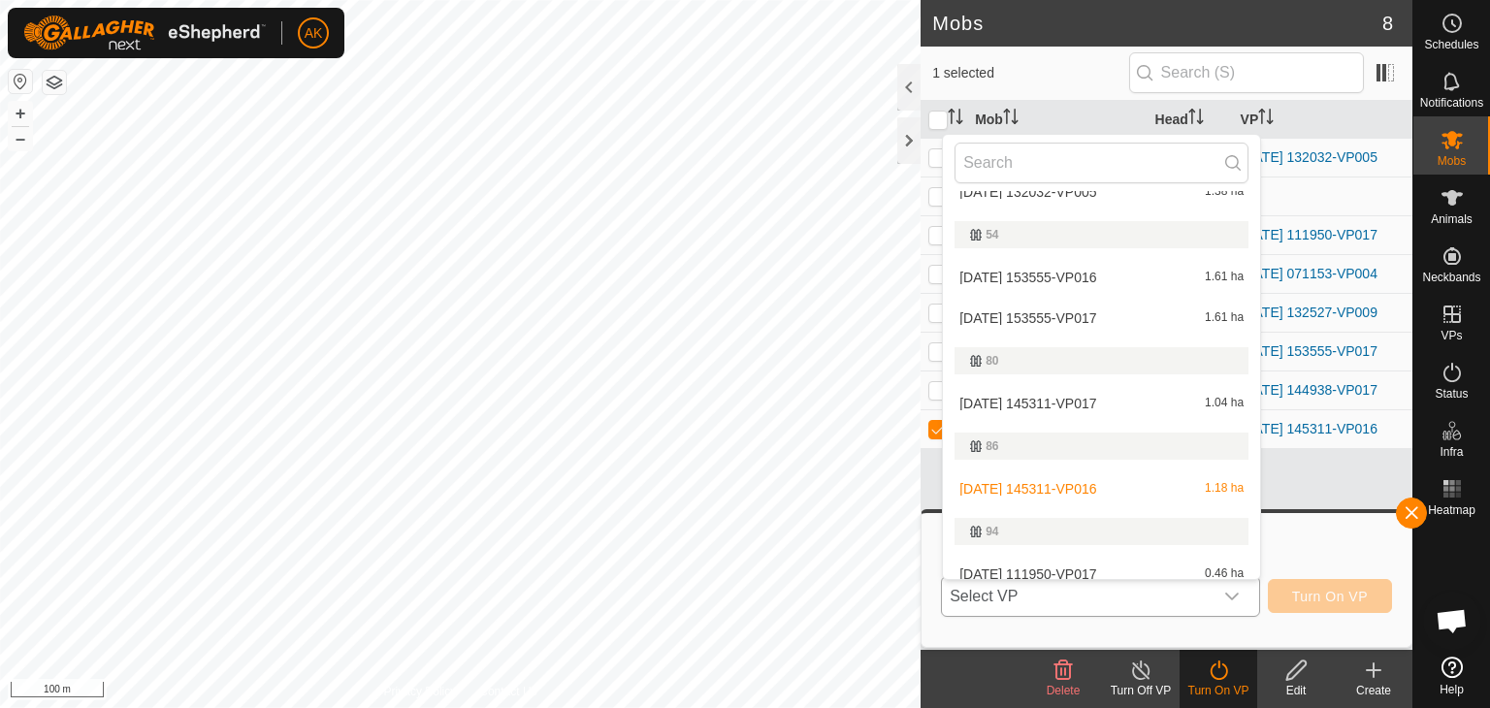
scroll to position [776, 0]
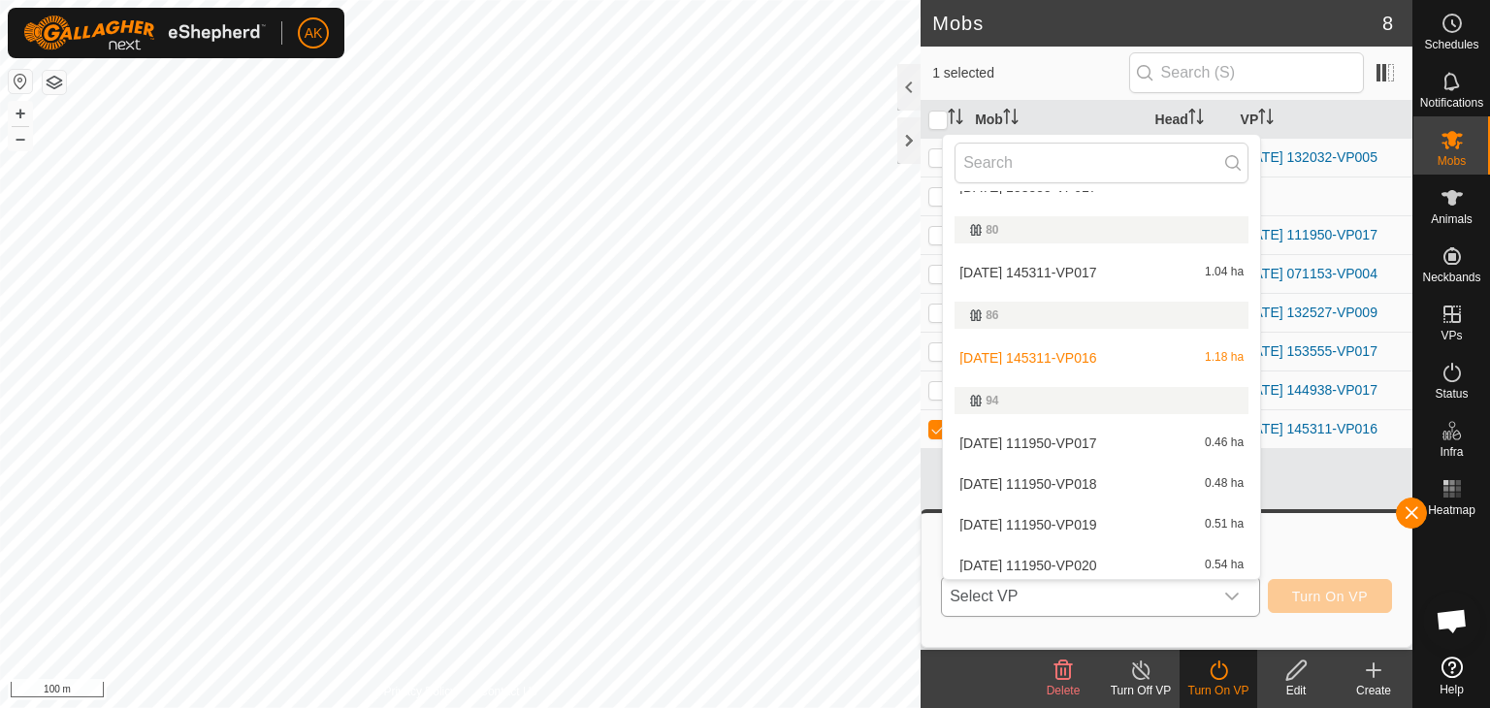
click at [1066, 271] on li "[DATE] 145311-VP017 1.04 ha" at bounding box center [1101, 272] width 317 height 39
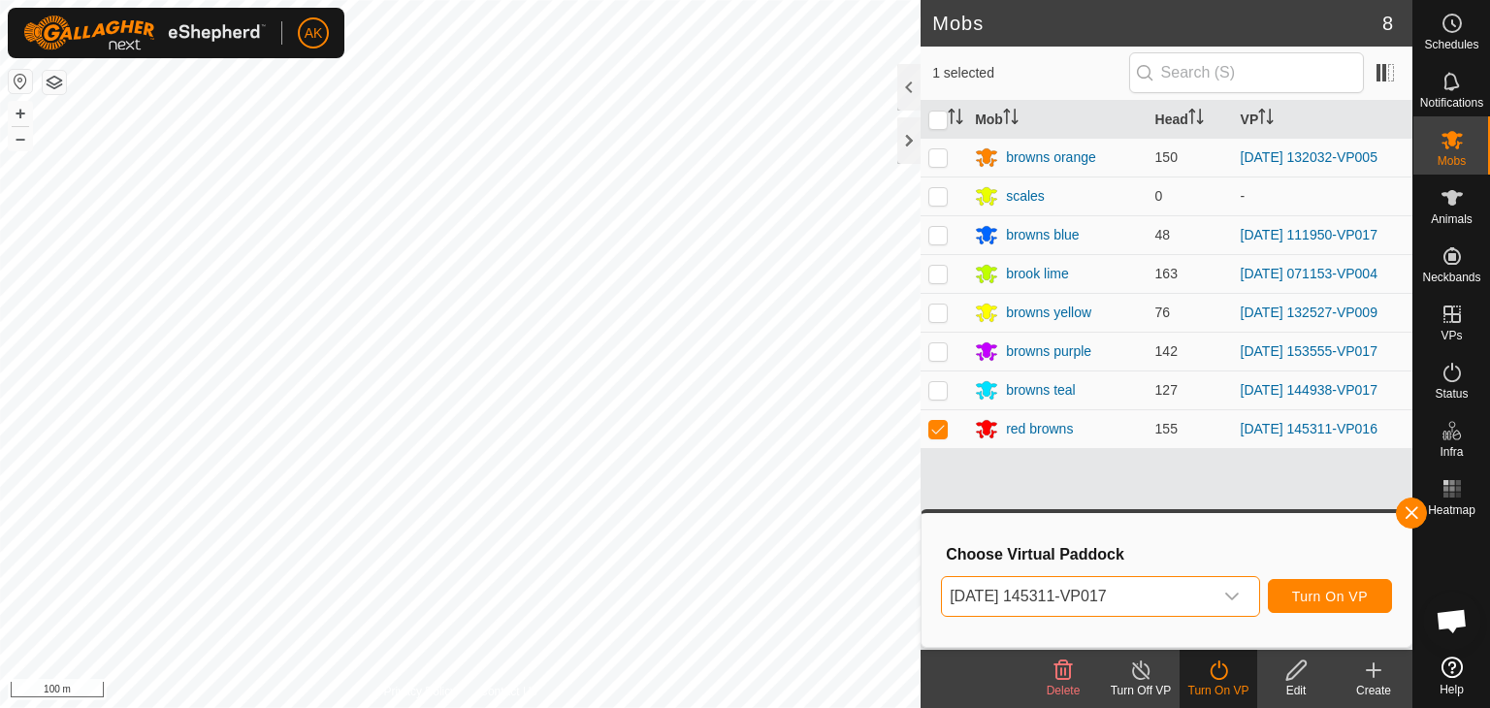
click at [1299, 568] on div "Choose Virtual Paddock [DATE] 145311-VP017 Turn On VP" at bounding box center [1166, 580] width 466 height 111
click at [1318, 591] on span "Turn On VP" at bounding box center [1330, 597] width 76 height 16
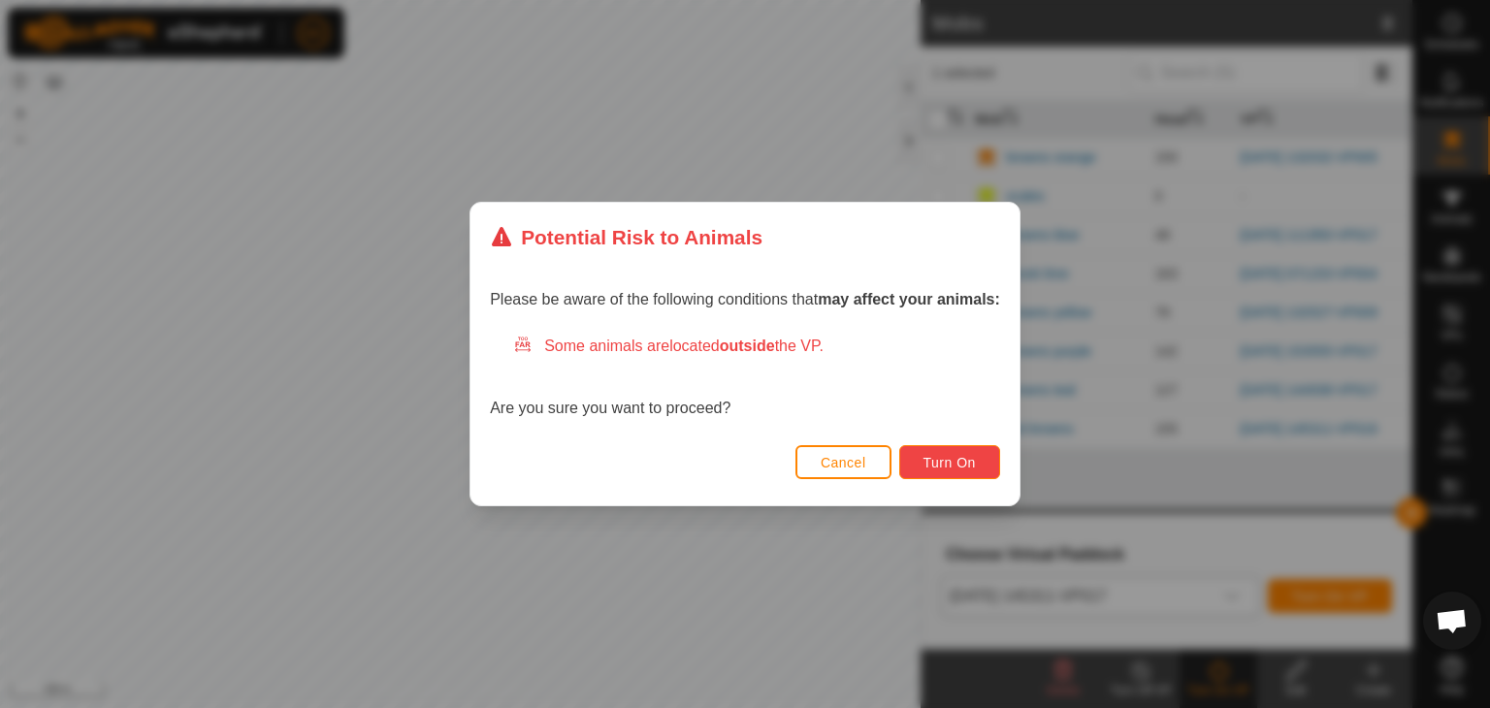
click at [988, 474] on button "Turn On" at bounding box center [949, 462] width 101 height 34
